Goal: Navigation & Orientation: Find specific page/section

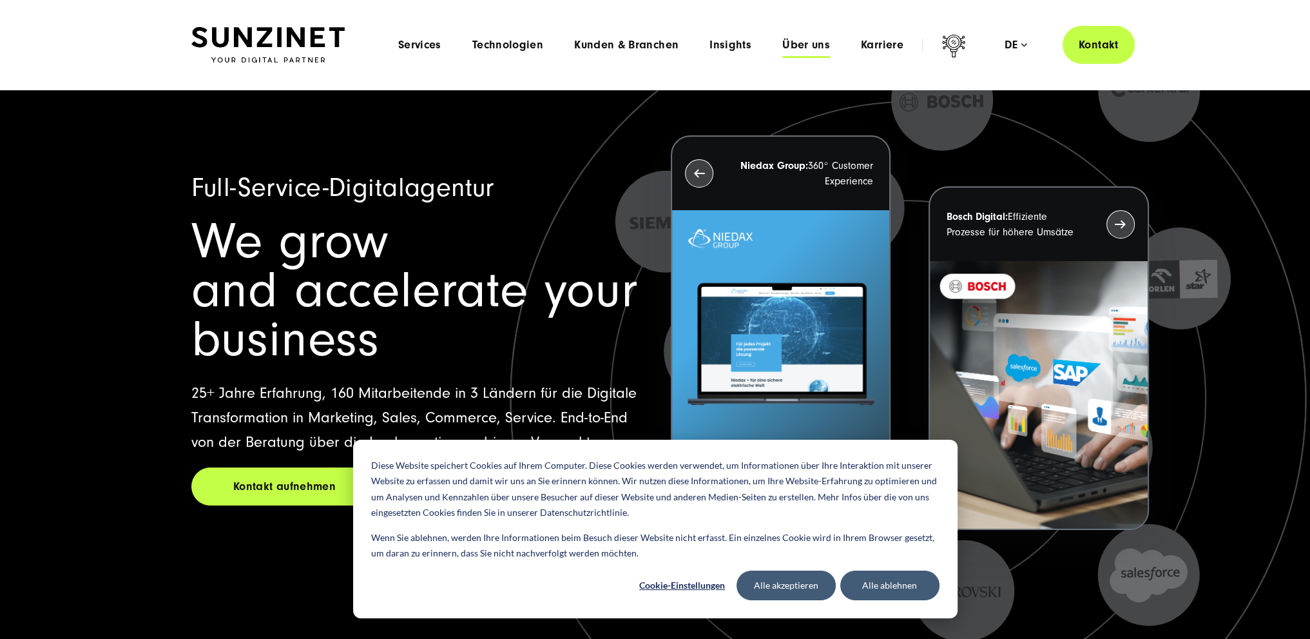
click at [798, 43] on span "Über uns" at bounding box center [806, 45] width 48 height 13
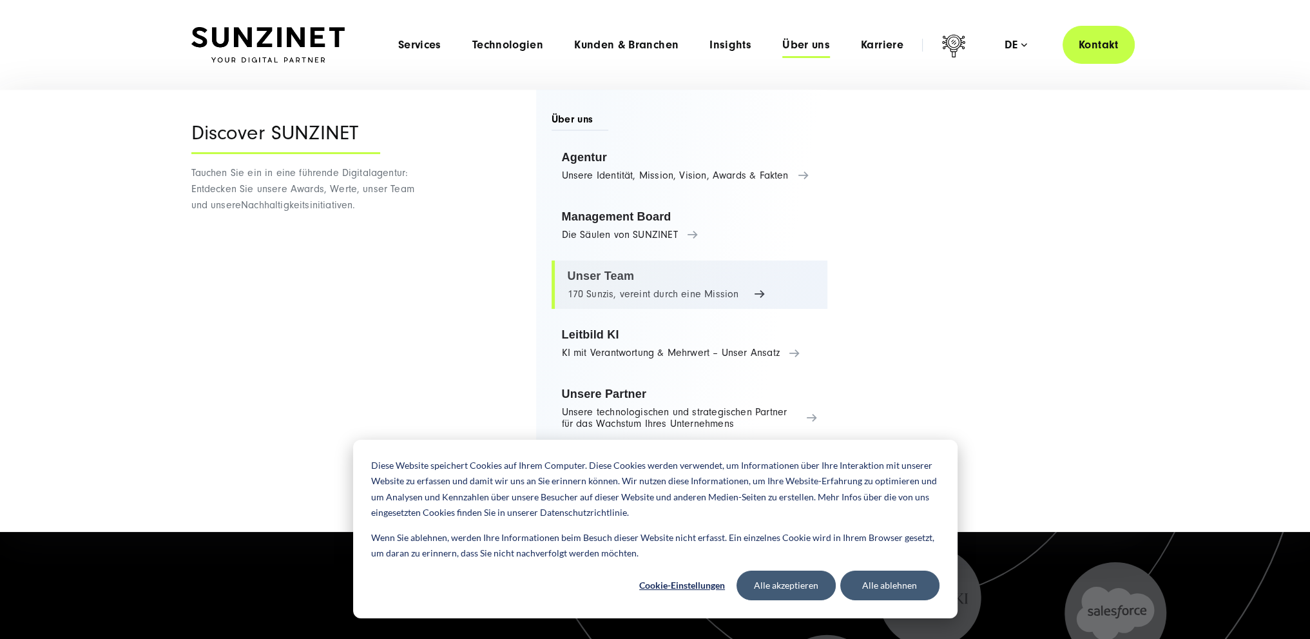
click at [635, 276] on link "Unser Team 170 Sunzis, vereint durch eine Mission" at bounding box center [690, 284] width 276 height 49
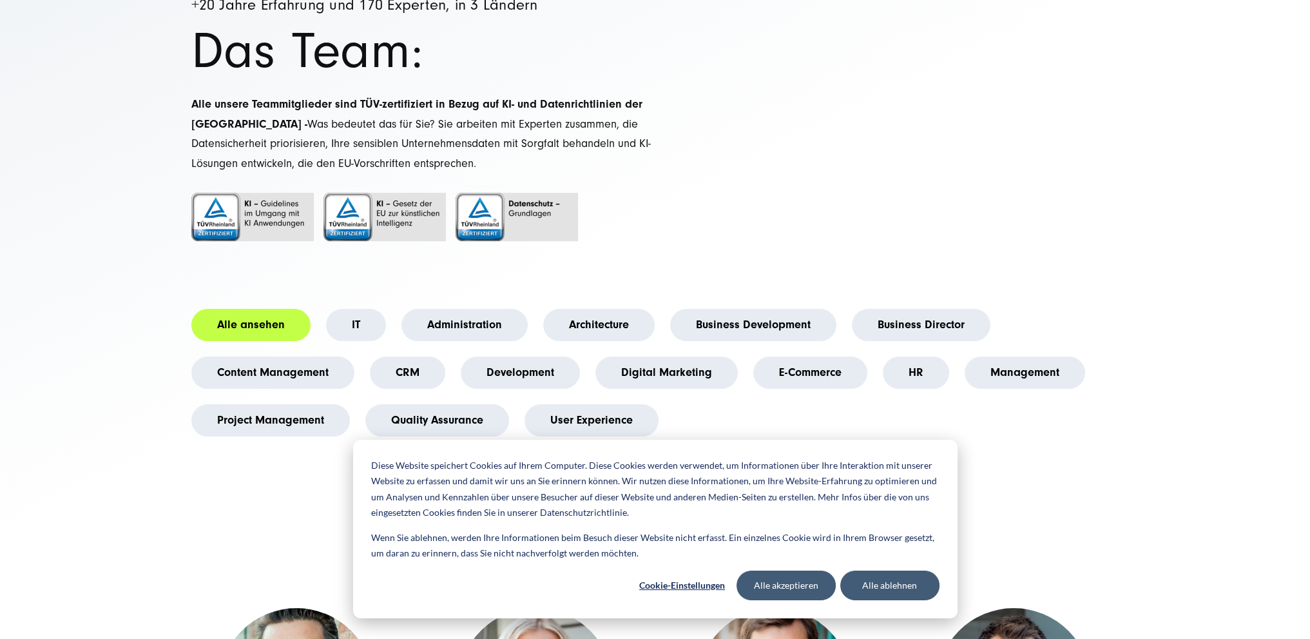
scroll to position [258, 0]
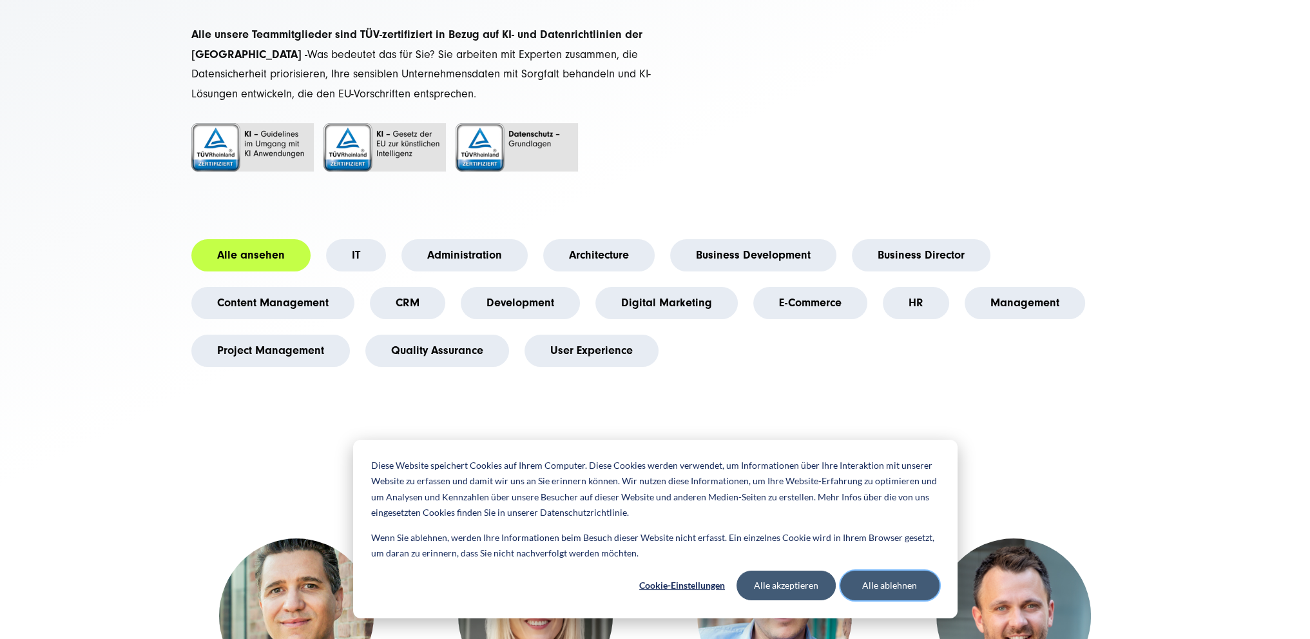
click at [878, 585] on button "Alle ablehnen" at bounding box center [889, 585] width 99 height 30
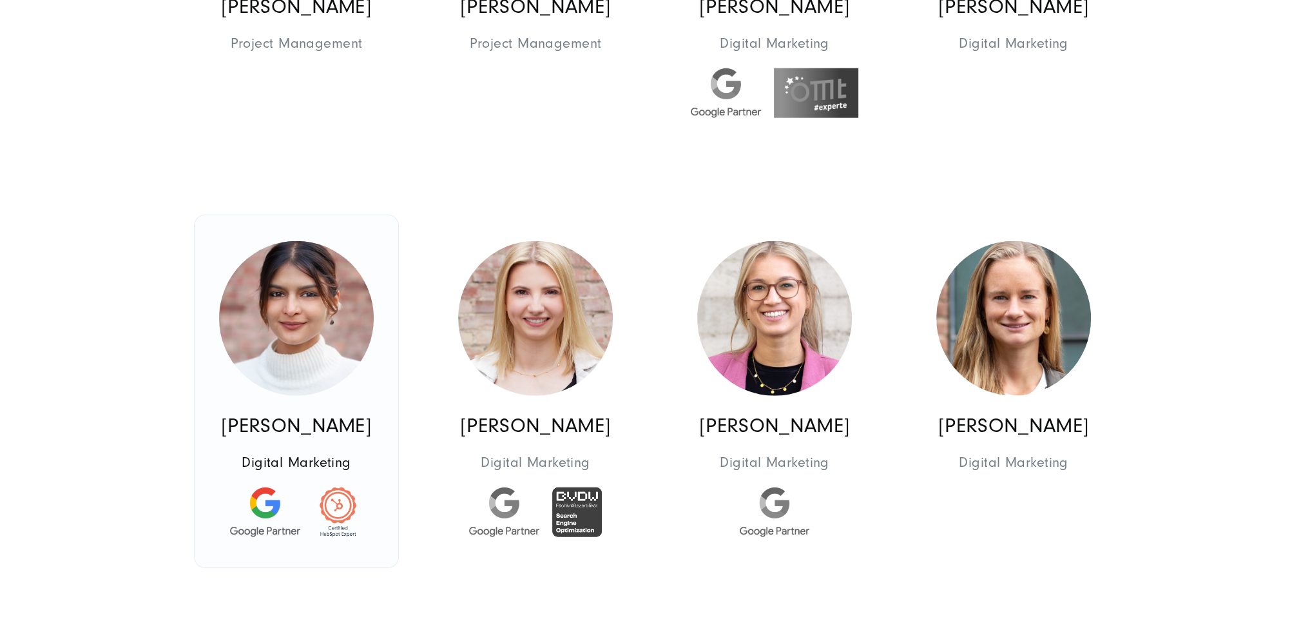
scroll to position [4447, 0]
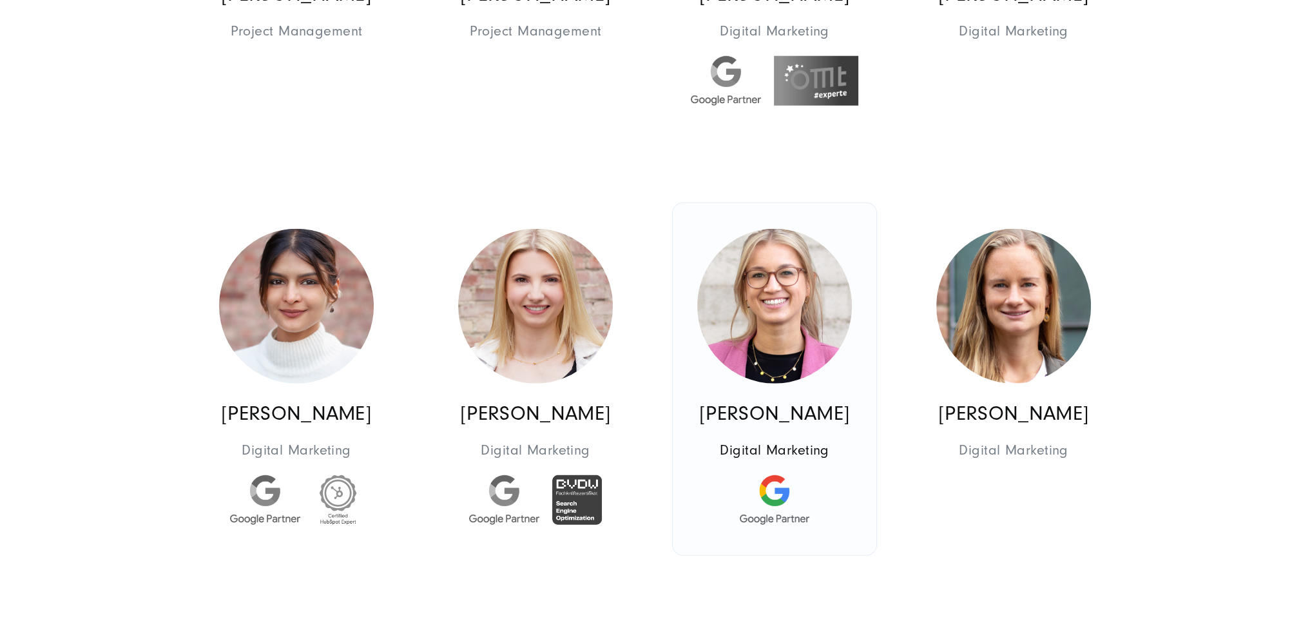
drag, startPoint x: 789, startPoint y: 368, endPoint x: 742, endPoint y: 416, distance: 66.5
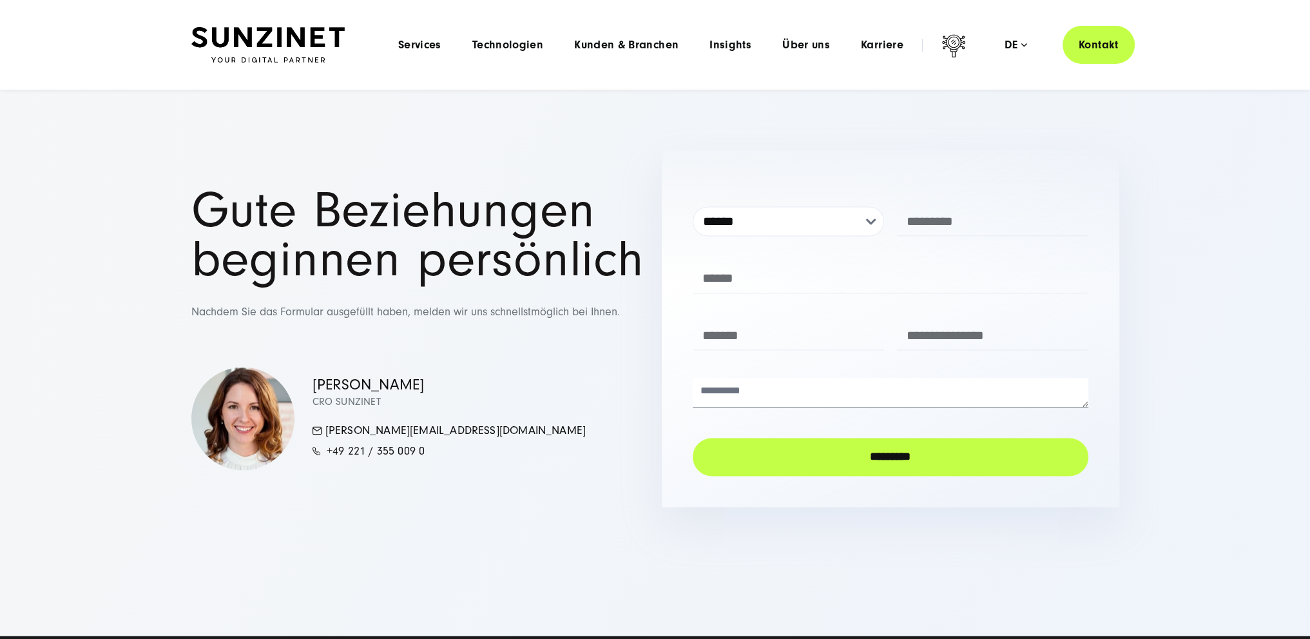
scroll to position [14951, 0]
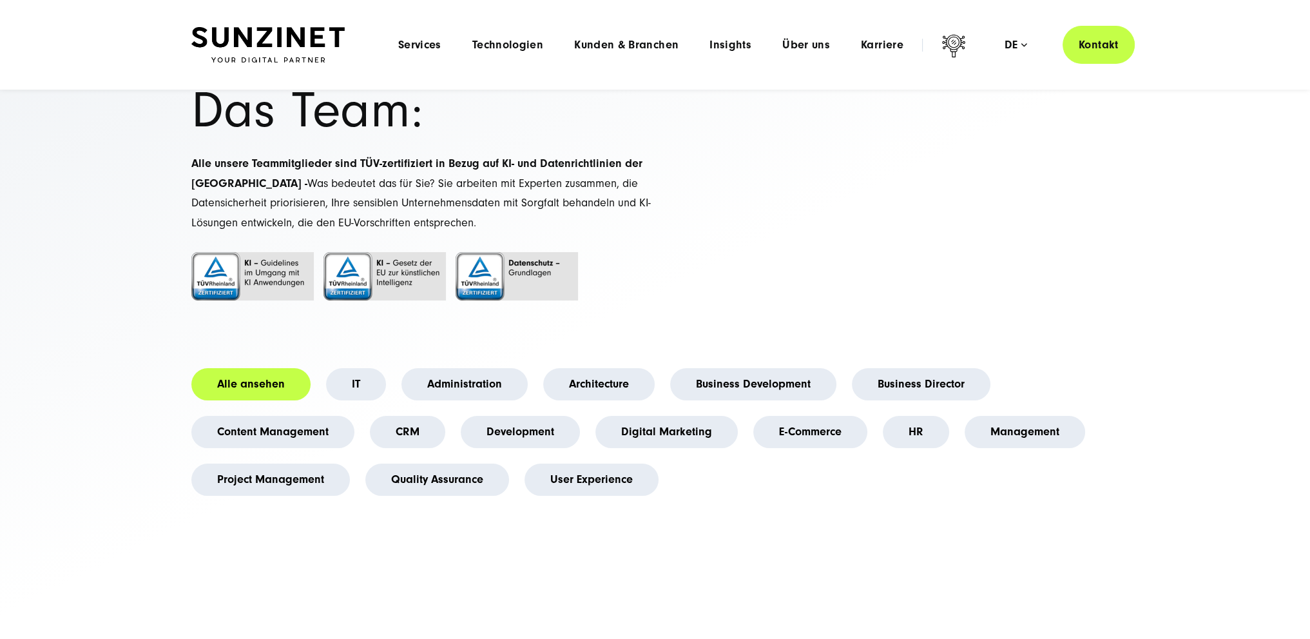
scroll to position [129, 0]
